Goal: Navigation & Orientation: Find specific page/section

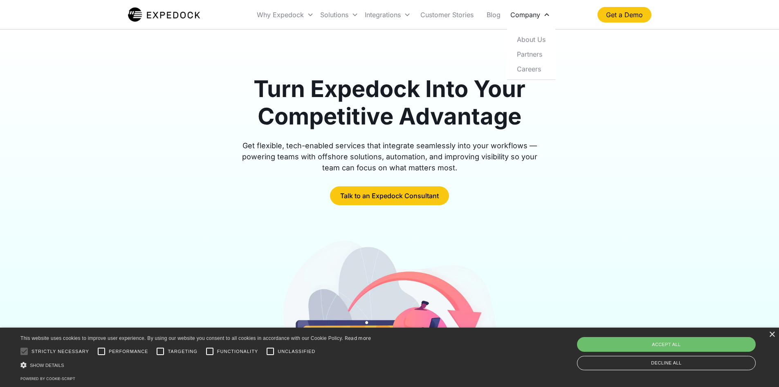
click at [521, 16] on div "Company" at bounding box center [525, 15] width 30 height 8
click at [534, 69] on link "Careers" at bounding box center [531, 68] width 42 height 15
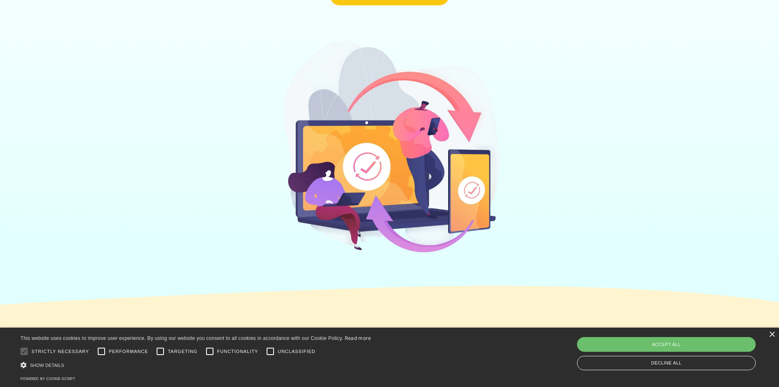
scroll to position [245, 0]
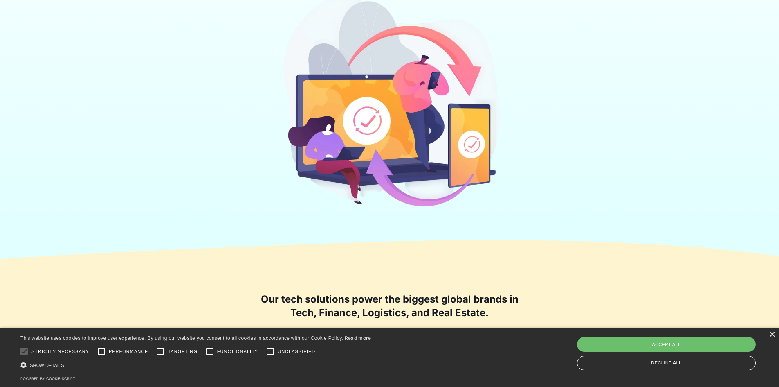
click at [526, 190] on div at bounding box center [390, 102] width 524 height 221
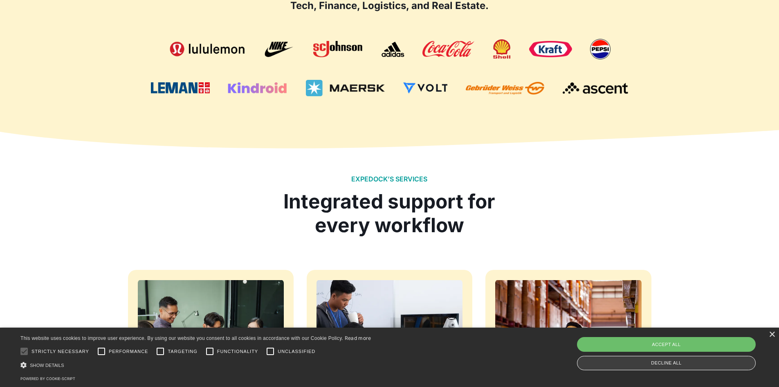
scroll to position [573, 0]
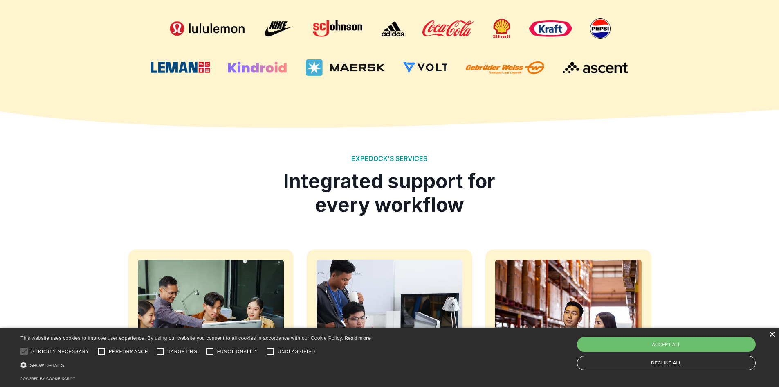
click at [773, 335] on div "×" at bounding box center [772, 334] width 6 height 6
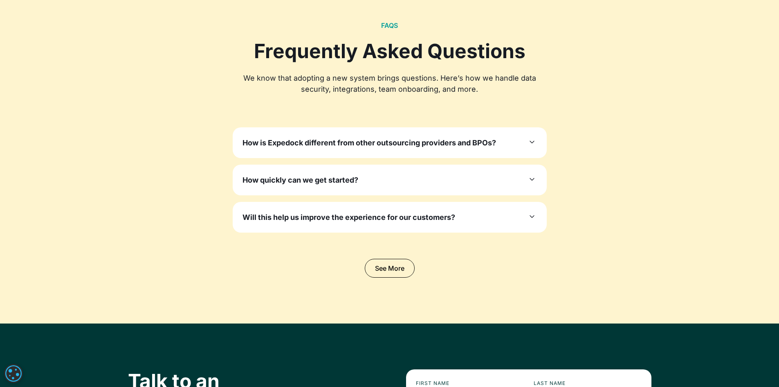
scroll to position [2495, 0]
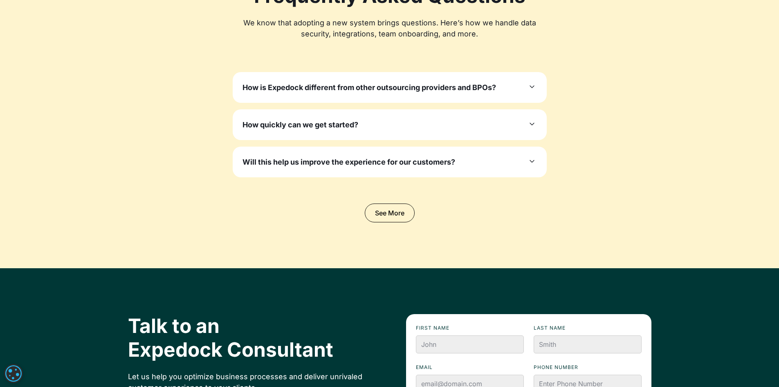
click at [493, 126] on div "How quickly can we get started?" at bounding box center [390, 124] width 294 height 11
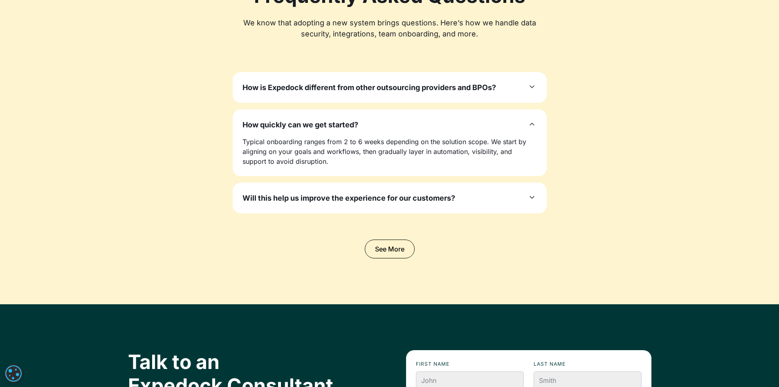
click at [493, 126] on div "How quickly can we get started?" at bounding box center [390, 124] width 294 height 11
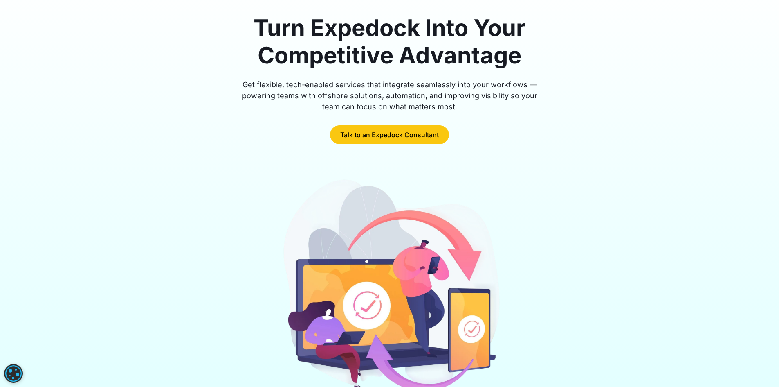
scroll to position [0, 0]
